Goal: Information Seeking & Learning: Find specific fact

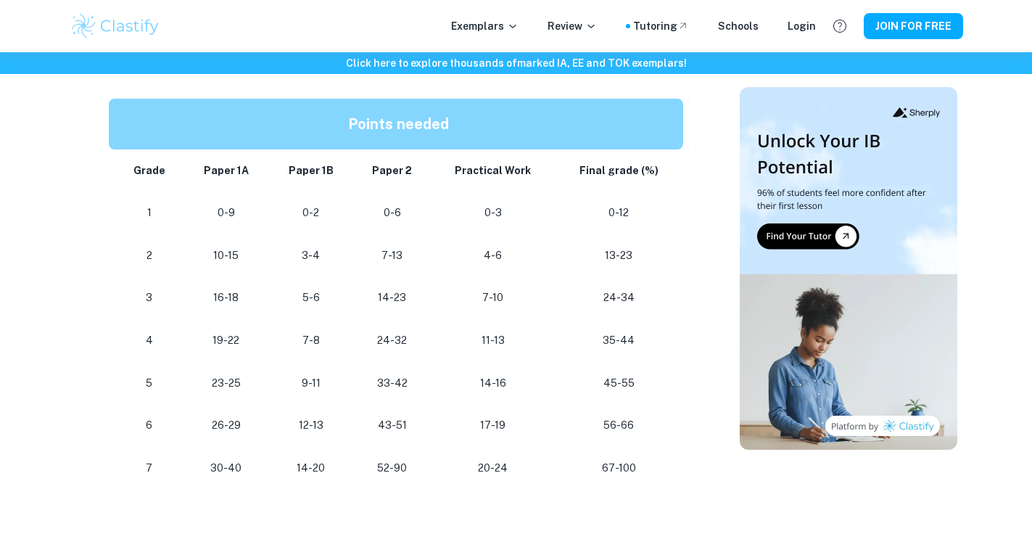
scroll to position [1281, 0]
click at [384, 378] on p "33-42" at bounding box center [392, 384] width 55 height 20
click at [398, 334] on p "24-32" at bounding box center [392, 341] width 55 height 20
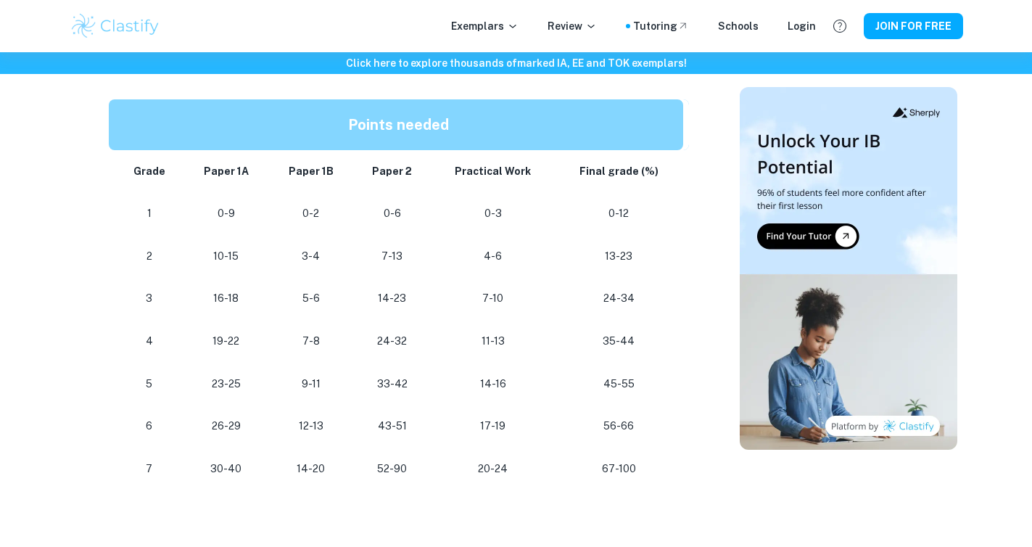
click at [398, 334] on p "24-32" at bounding box center [392, 341] width 55 height 20
click at [417, 365] on td "33-42" at bounding box center [392, 384] width 78 height 43
